Goal: Task Accomplishment & Management: Manage account settings

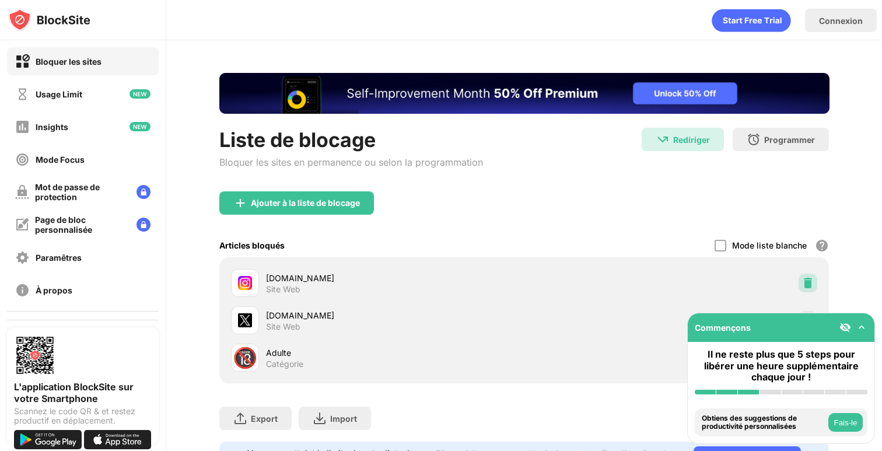
click at [815, 286] on div at bounding box center [808, 283] width 19 height 19
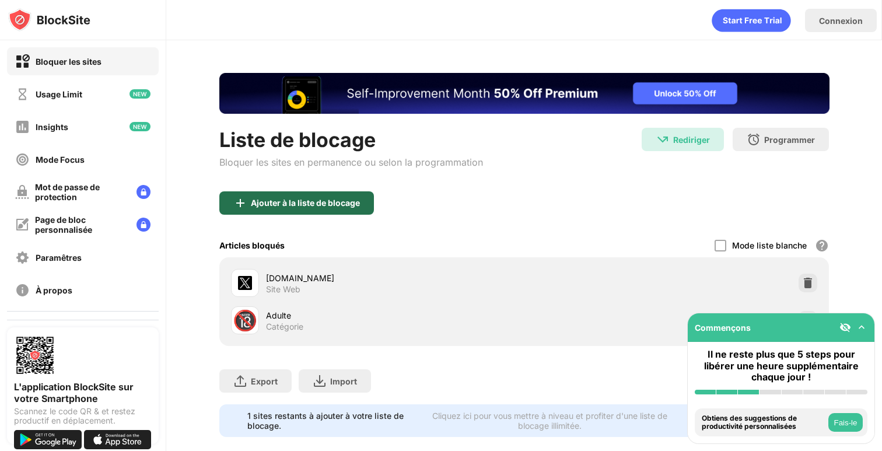
click at [352, 202] on div "Ajouter à la liste de blocage" at bounding box center [305, 202] width 109 height 9
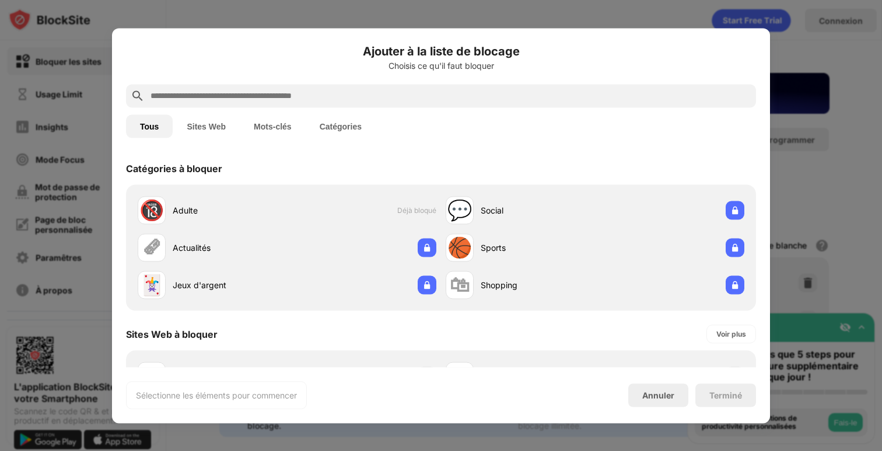
click at [537, 93] on input "text" at bounding box center [450, 96] width 602 height 14
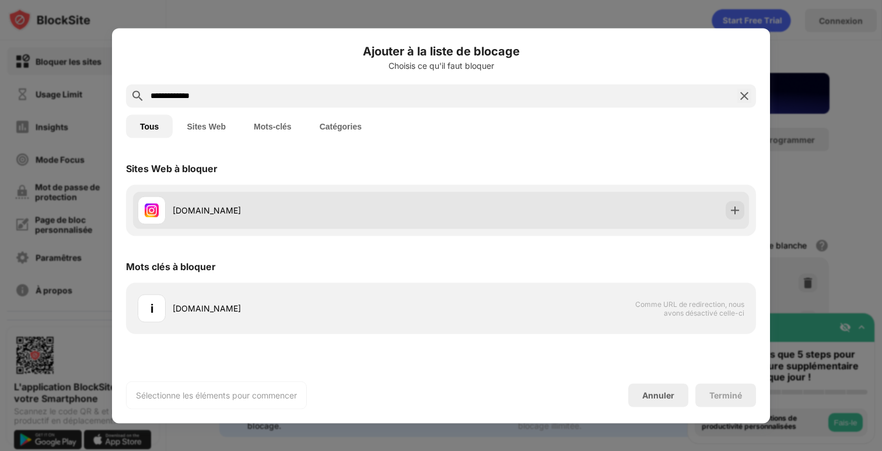
type input "**********"
click at [496, 198] on div "[DOMAIN_NAME]" at bounding box center [441, 209] width 616 height 37
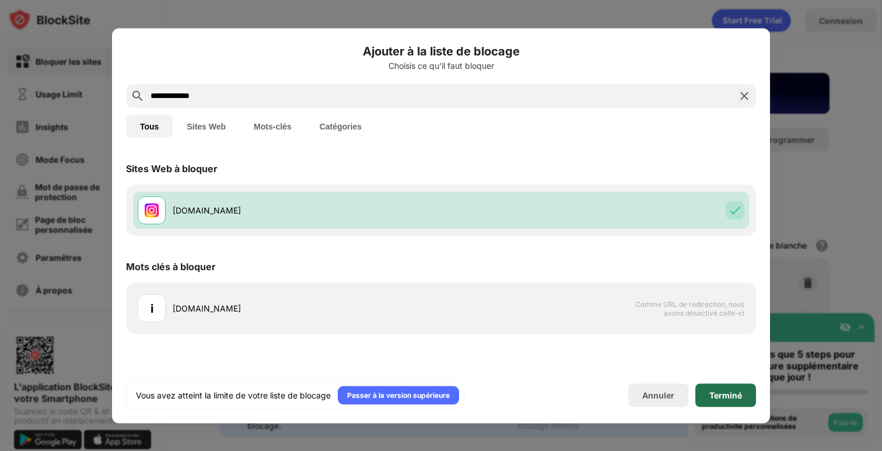
click at [724, 391] on div "Terminé" at bounding box center [725, 394] width 33 height 9
